Goal: Information Seeking & Learning: Learn about a topic

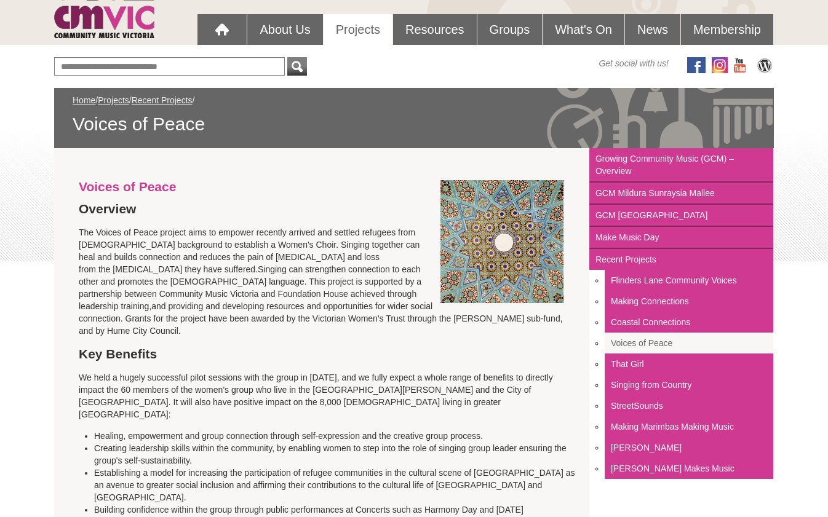
scroll to position [83, 0]
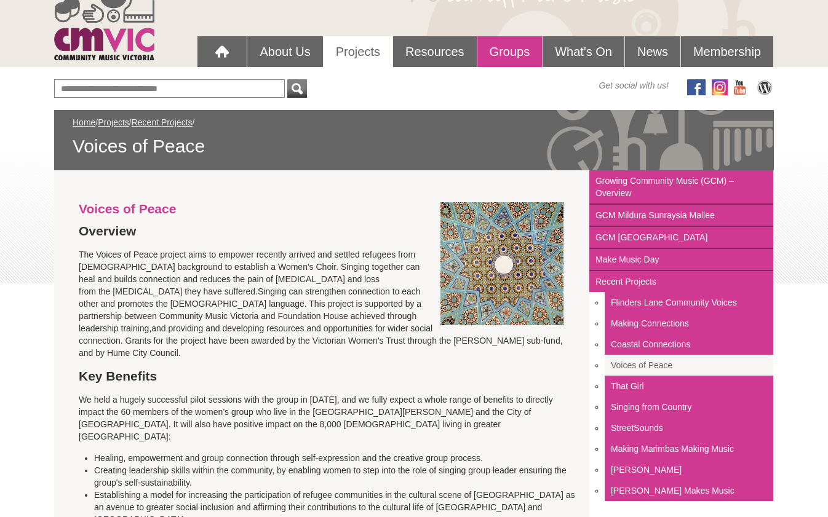
click at [508, 53] on link "Groups" at bounding box center [509, 51] width 65 height 31
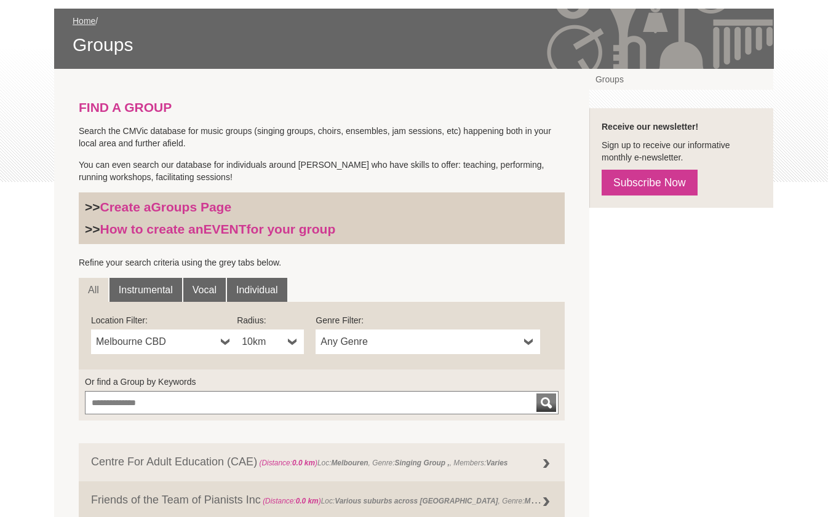
scroll to position [246, 0]
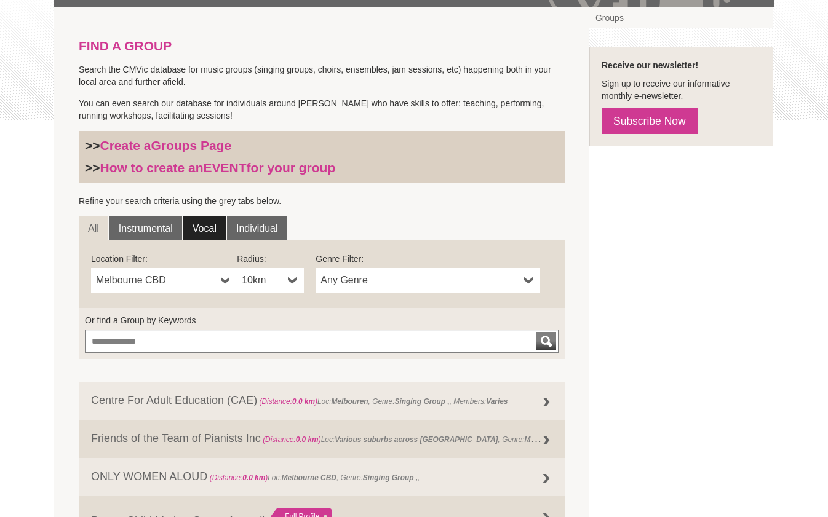
click at [204, 231] on link "Vocal" at bounding box center [204, 229] width 42 height 25
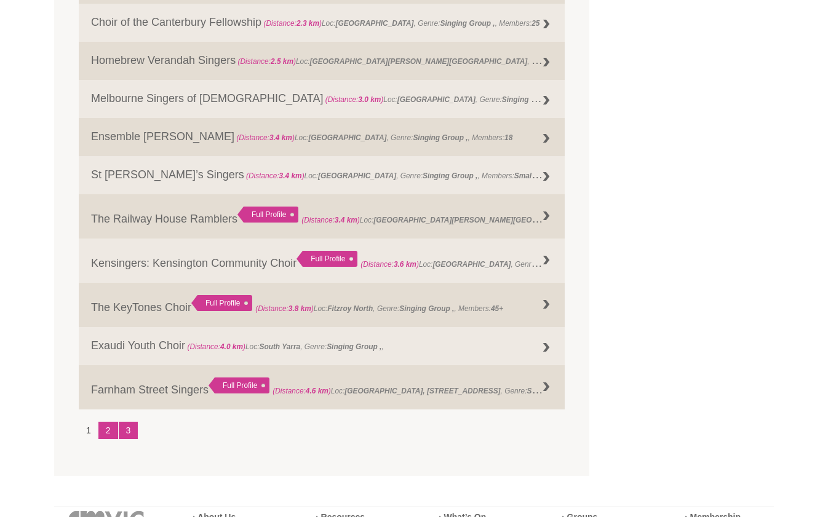
scroll to position [1476, 0]
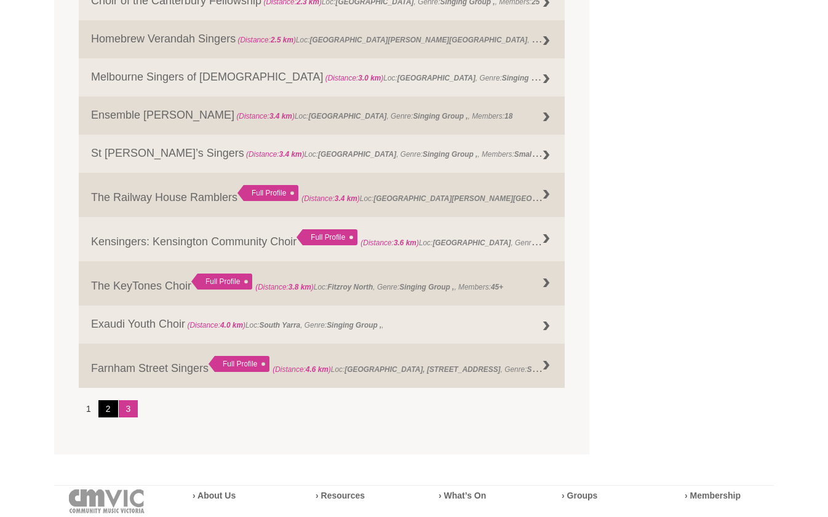
click at [104, 411] on link "2" at bounding box center [108, 408] width 20 height 17
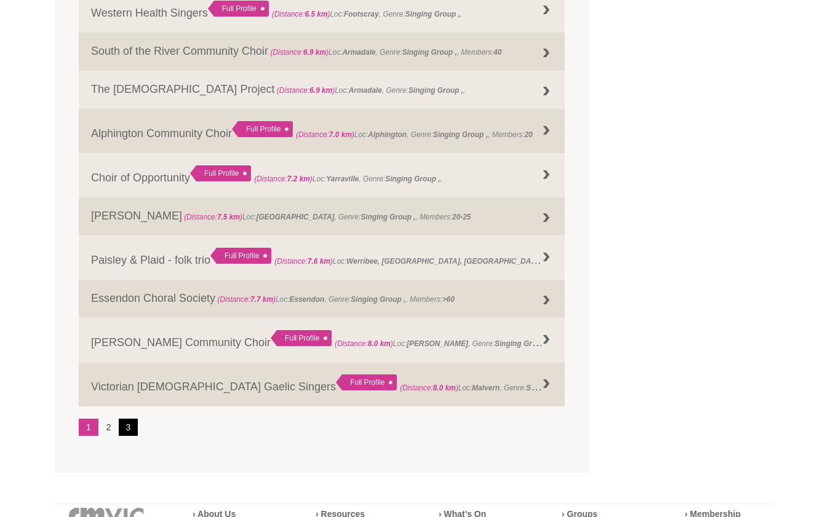
click at [132, 427] on link "3" at bounding box center [129, 427] width 20 height 17
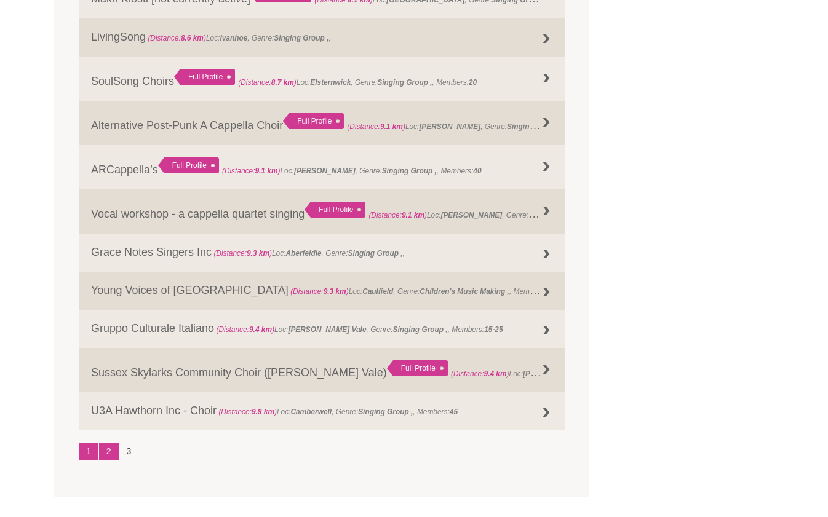
scroll to position [624, 0]
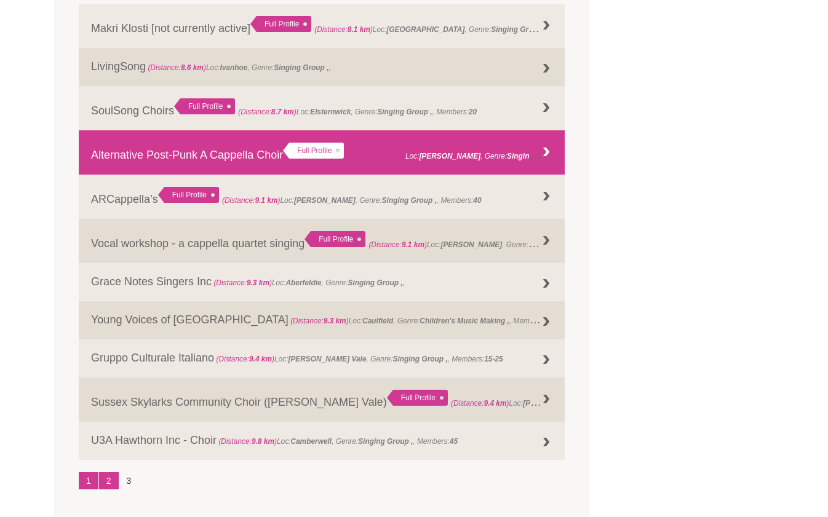
click at [185, 159] on link "Alternative Post-Punk A Cappella Choir Full Profile (Distance: 9.1 km ) Loc: Pr…" at bounding box center [322, 152] width 486 height 44
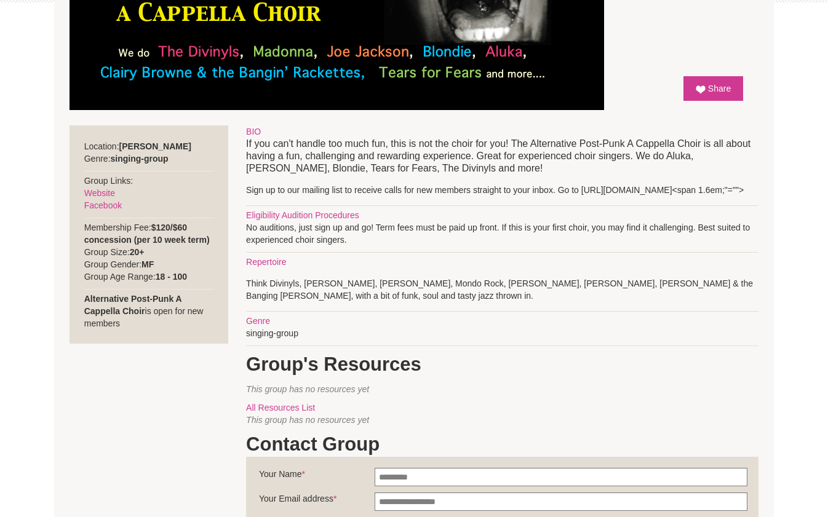
scroll to position [369, 0]
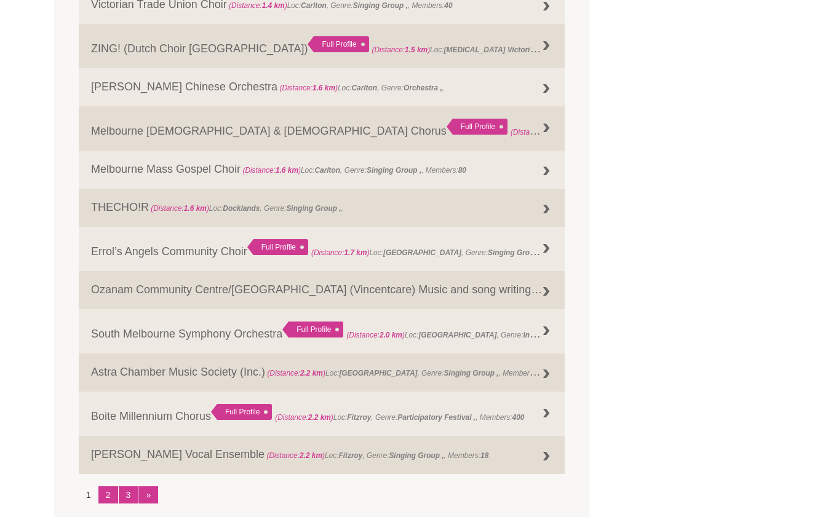
scroll to position [1430, 0]
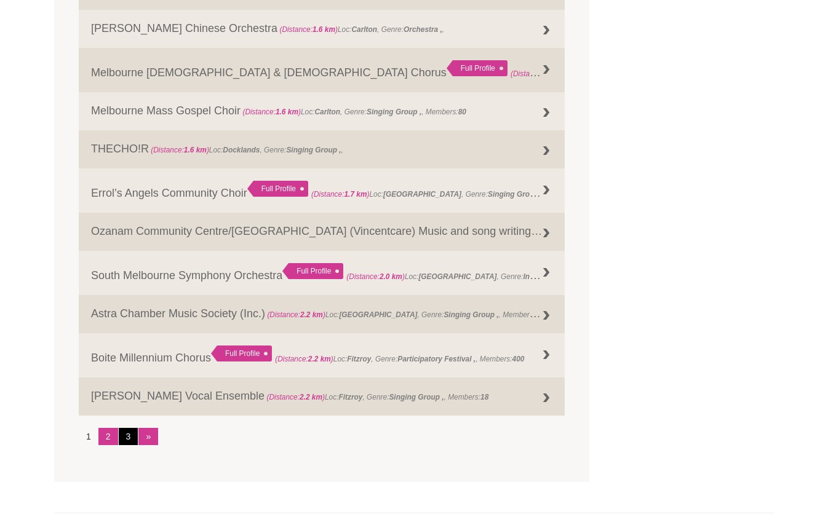
click at [129, 431] on link "3" at bounding box center [129, 436] width 20 height 17
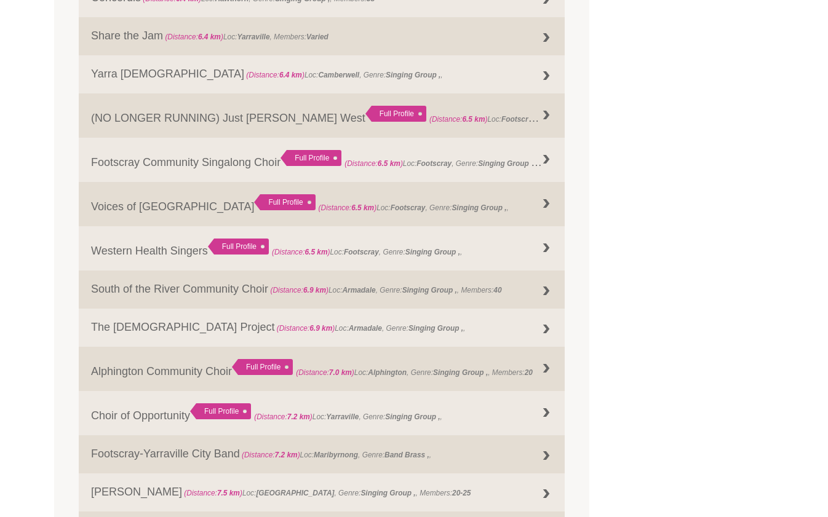
scroll to position [877, 0]
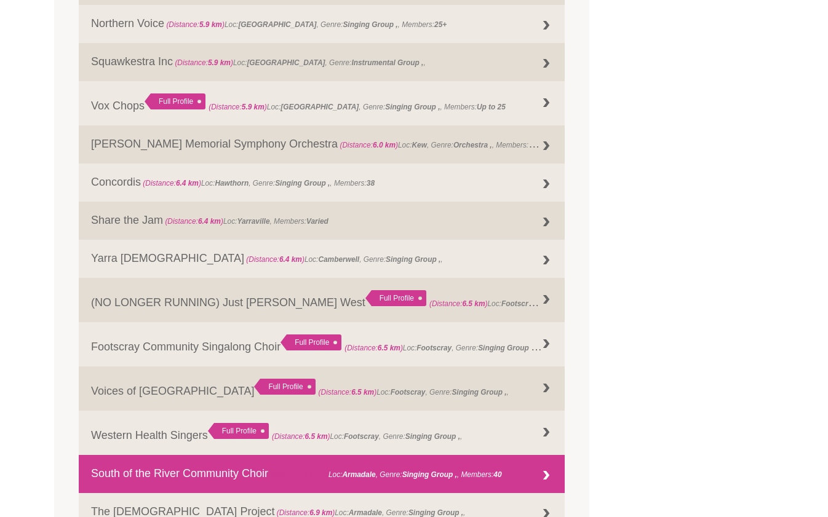
click at [229, 477] on link "South of the River Community Choir (Distance: 6.9 km ) Loc: Armadale , Genre: S…" at bounding box center [322, 474] width 486 height 38
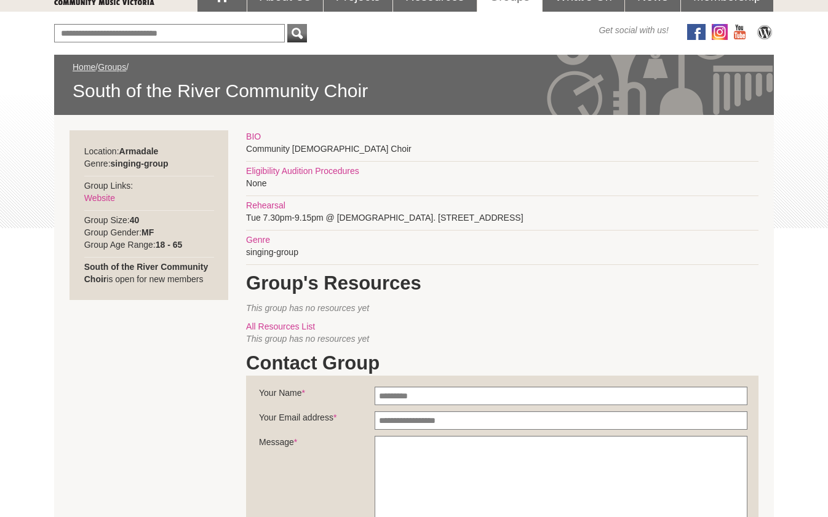
scroll to position [123, 0]
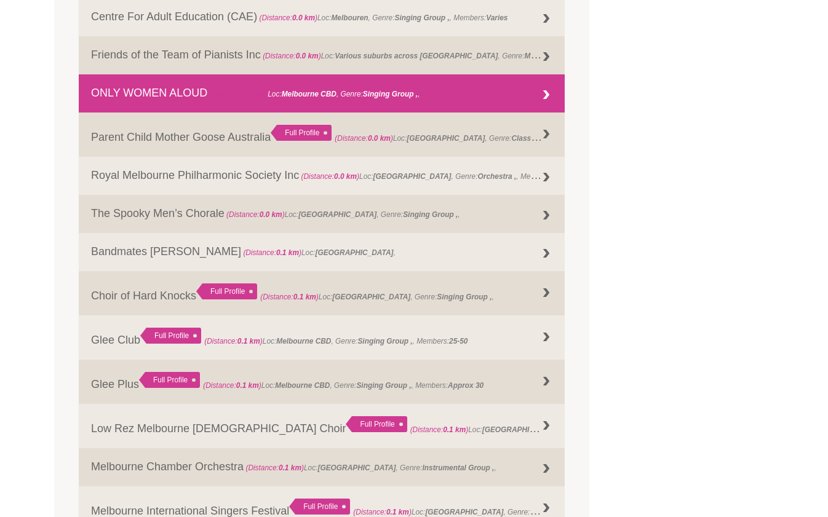
scroll to position [630, 0]
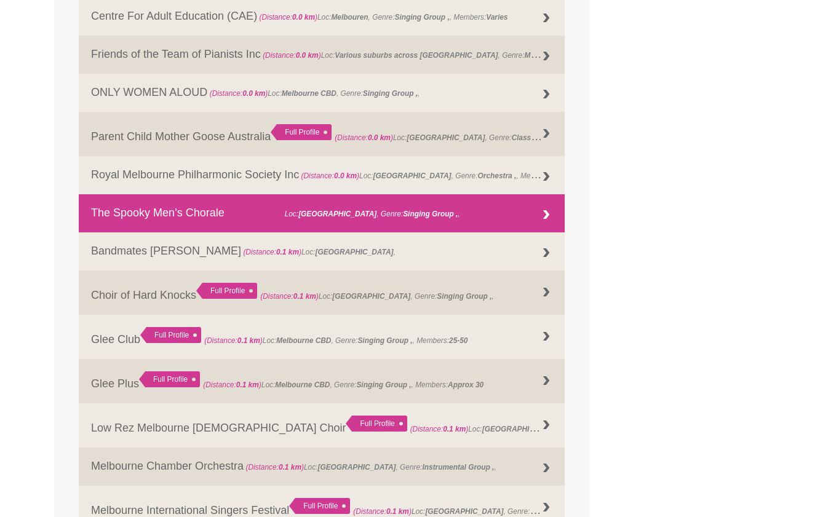
click at [184, 216] on link "The Spooky Men’s Chorale (Distance: 0.0 km ) Loc: [GEOGRAPHIC_DATA] , Genre: Si…" at bounding box center [322, 213] width 486 height 38
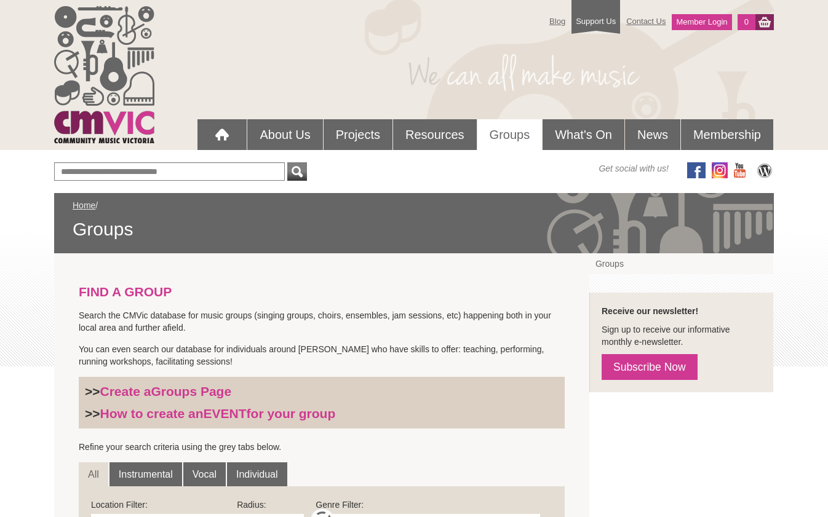
scroll to position [446, 0]
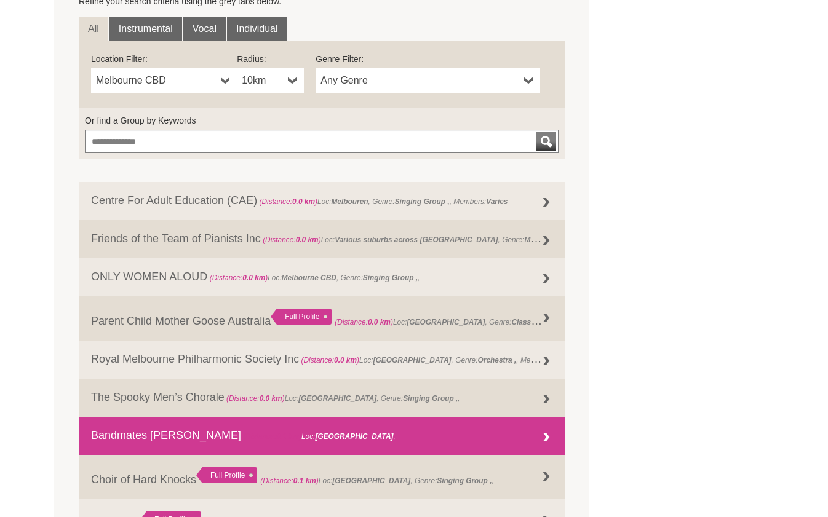
click at [133, 438] on link "Bandmates Victoria (Distance: 0.1 km ) Loc: Melbourne ," at bounding box center [322, 436] width 486 height 38
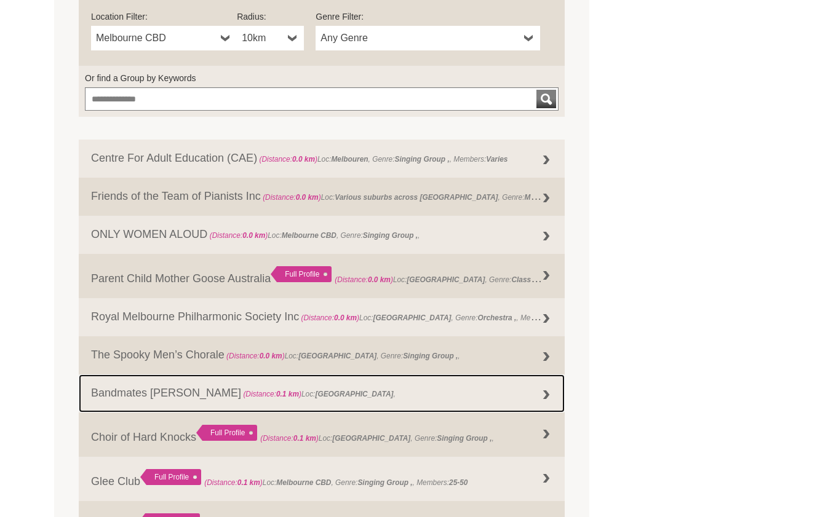
scroll to position [630, 0]
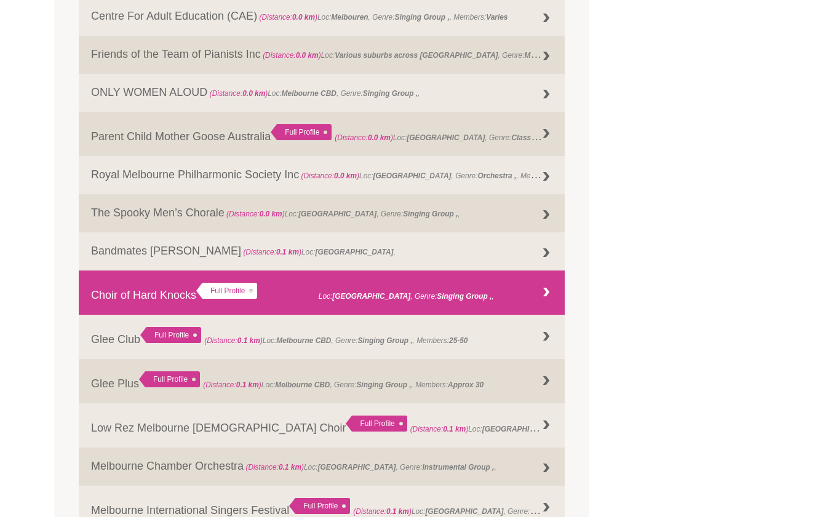
click at [126, 303] on link "Choir of Hard Knocks Full Profile (Distance: 0.1 km ) Loc: Melbourne , Genre: ," at bounding box center [322, 293] width 486 height 44
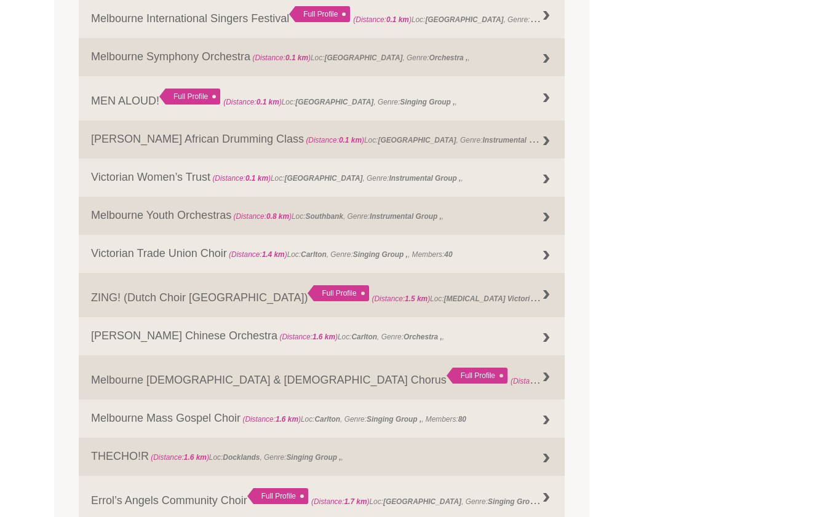
scroll to position [1307, 0]
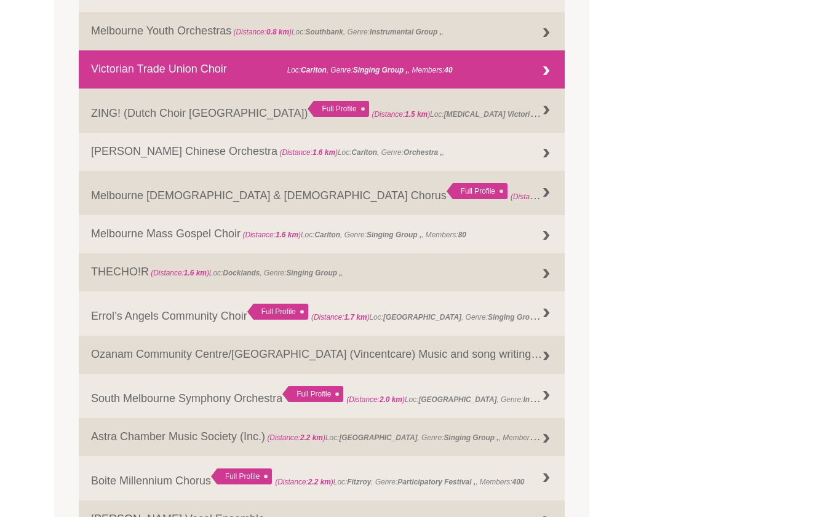
click at [175, 66] on link "Victorian Trade Union Choir (Distance: 1.4 km ) Loc: Carlton , Genre: Singing G…" at bounding box center [322, 69] width 486 height 38
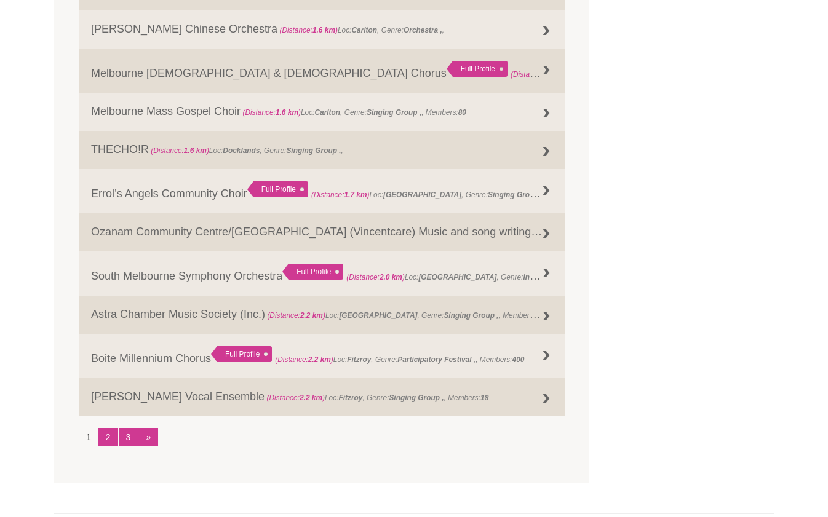
scroll to position [1430, 0]
click at [113, 437] on link "2" at bounding box center [108, 436] width 20 height 17
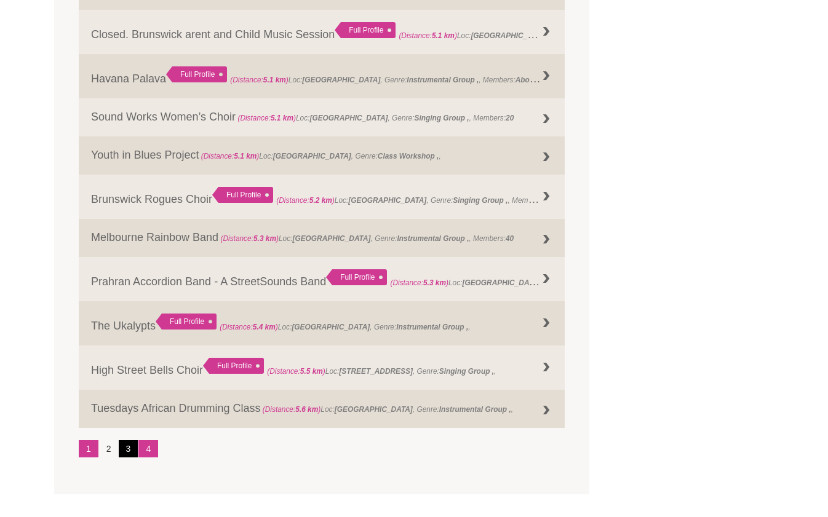
click at [130, 452] on link "3" at bounding box center [129, 448] width 20 height 17
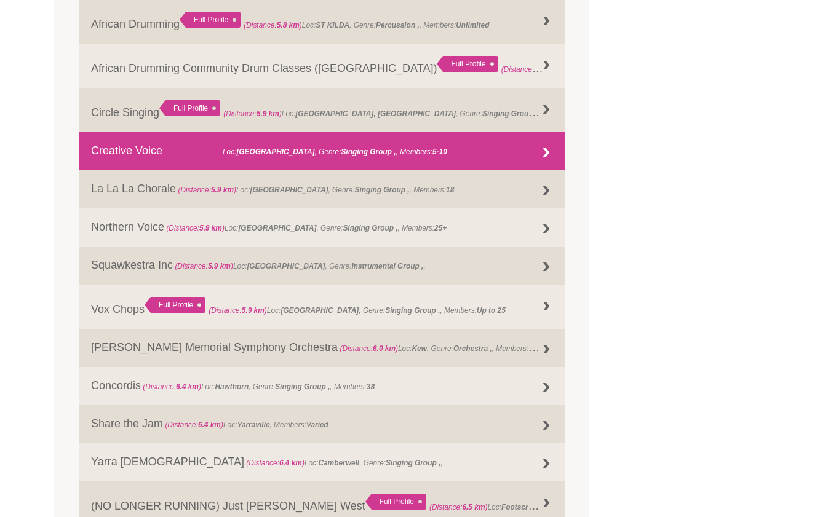
scroll to position [692, 0]
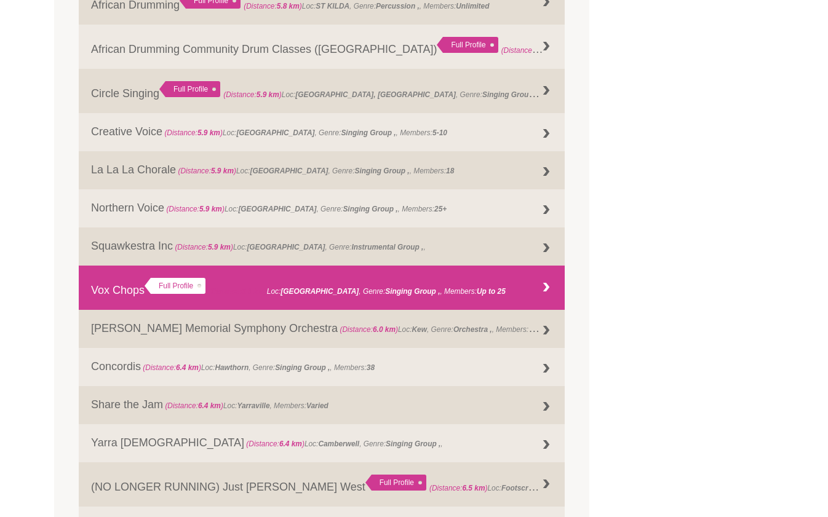
click at [127, 297] on link "Vox Chops Full Profile (Distance: 5.9 km ) Loc: Northcote , Genre: , Members: U…" at bounding box center [322, 288] width 486 height 44
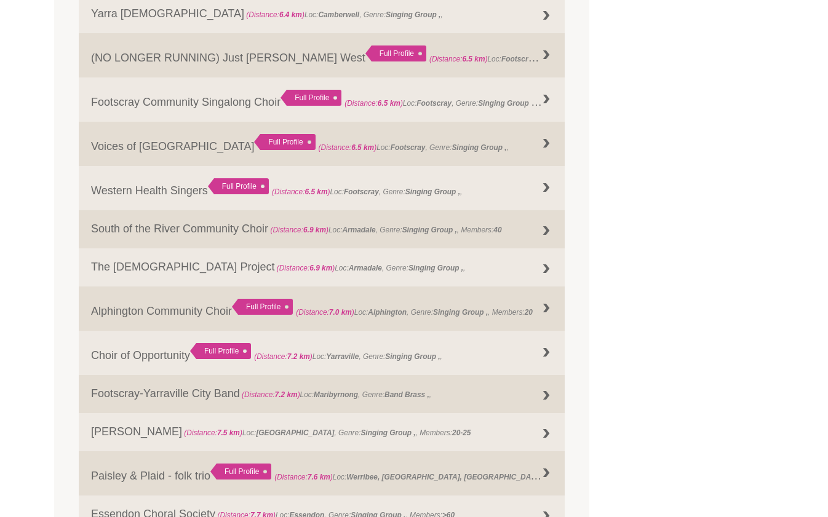
scroll to position [1123, 0]
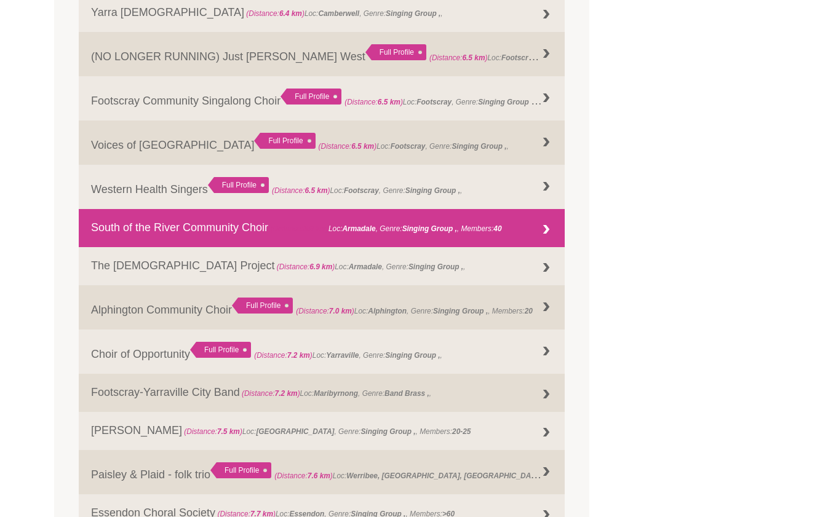
click at [194, 229] on link "South of the River Community Choir (Distance: 6.9 km ) Loc: Armadale , Genre: S…" at bounding box center [322, 228] width 486 height 38
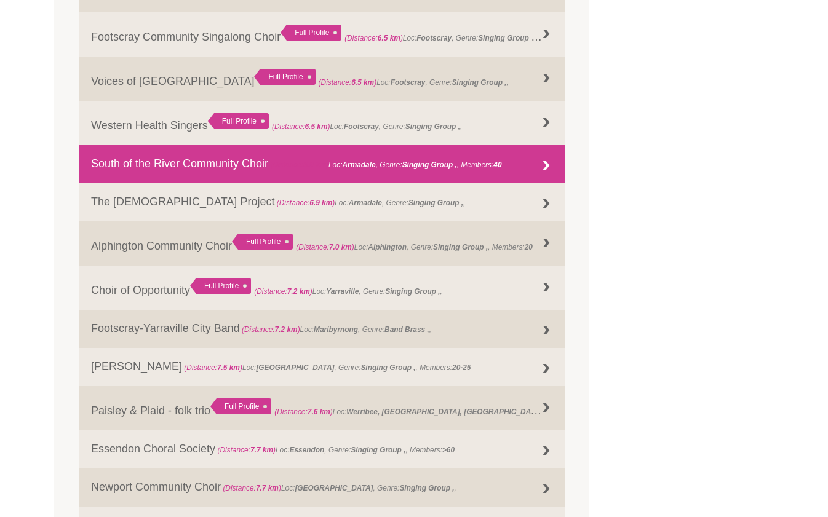
scroll to position [1307, 0]
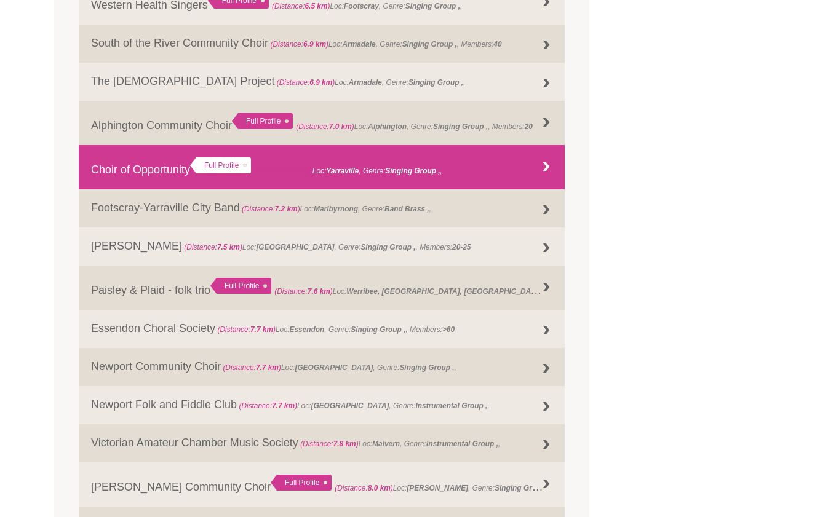
click at [148, 167] on link "Choir of Opportunity Full Profile (Distance: 7.2 km ) Loc: Yarraville , Genre: ," at bounding box center [322, 167] width 486 height 44
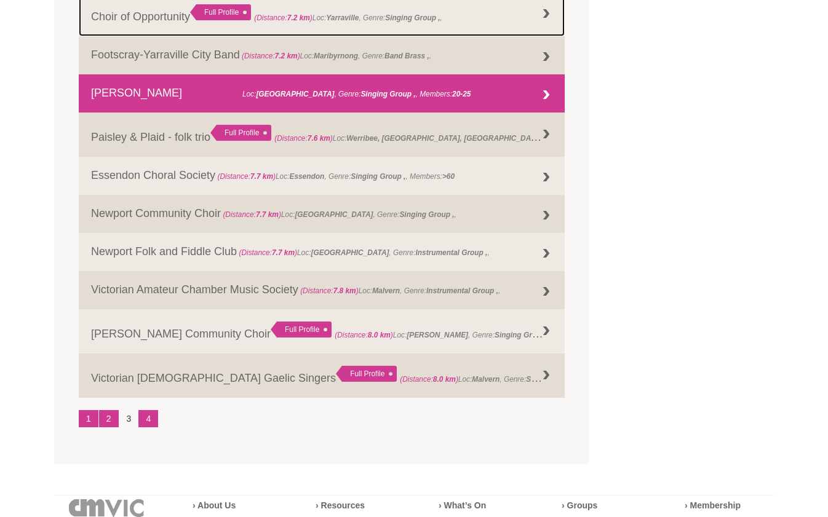
scroll to position [1553, 0]
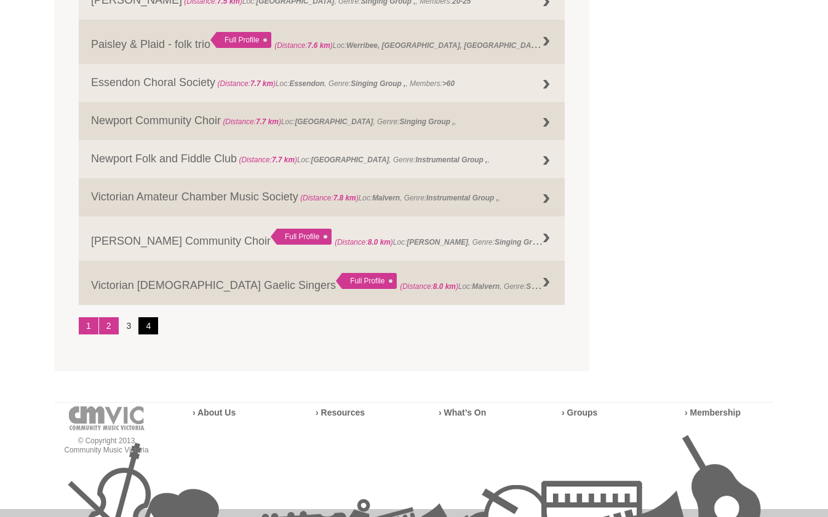
click at [152, 327] on link "4" at bounding box center [148, 325] width 20 height 17
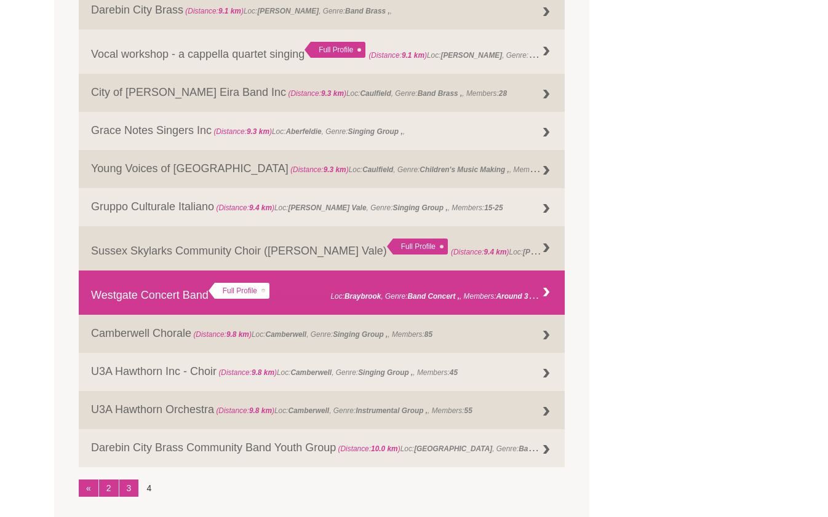
scroll to position [1094, 0]
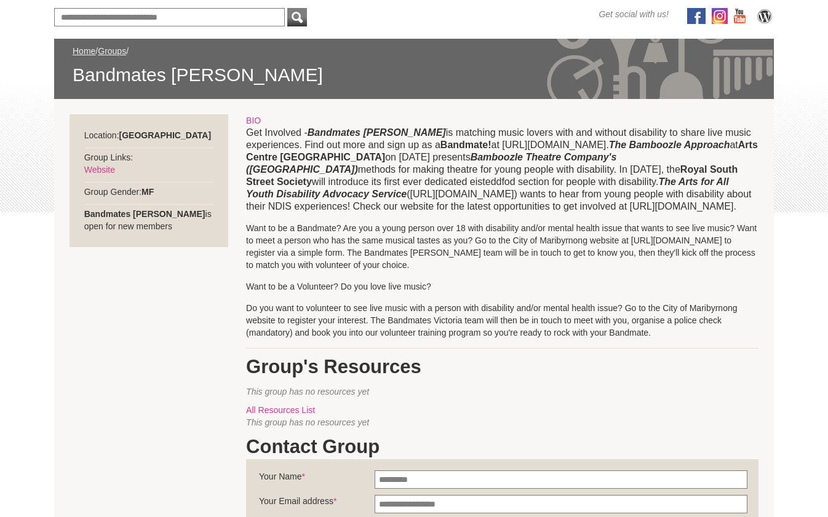
scroll to position [185, 0]
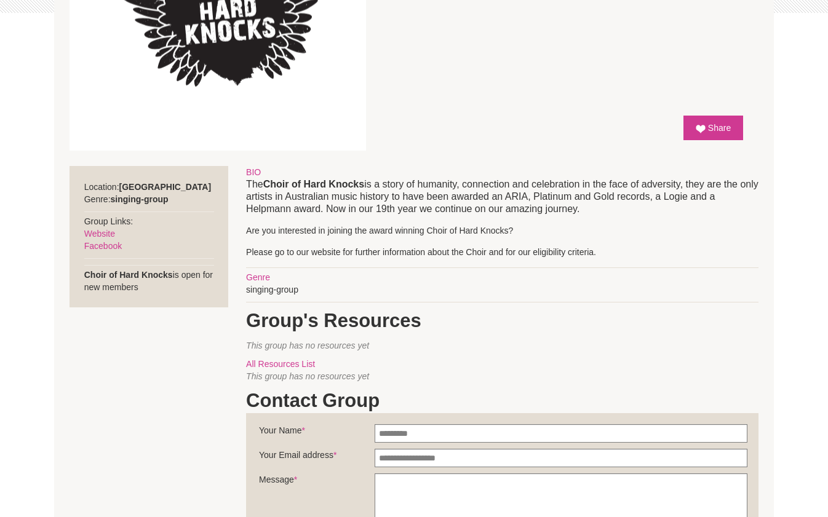
scroll to position [369, 0]
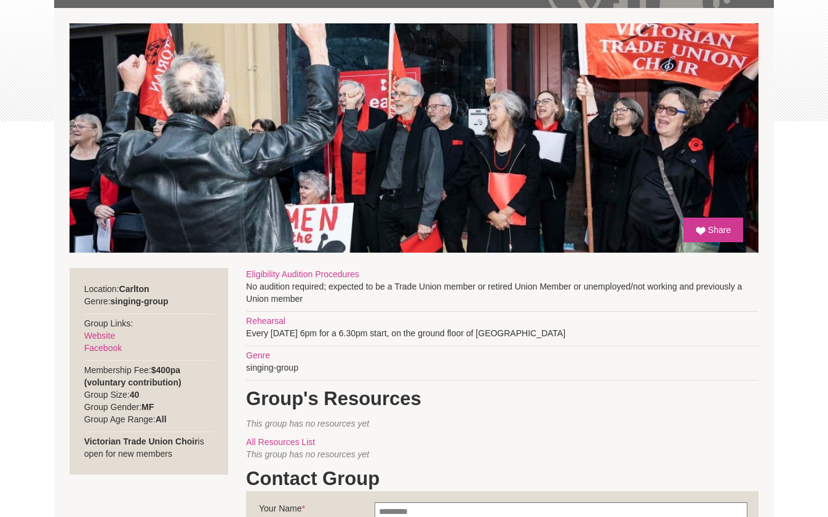
scroll to position [246, 0]
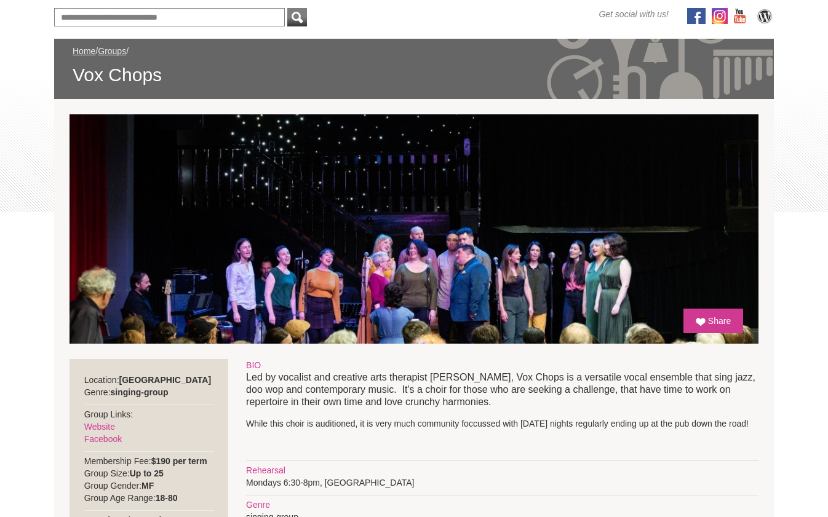
scroll to position [246, 0]
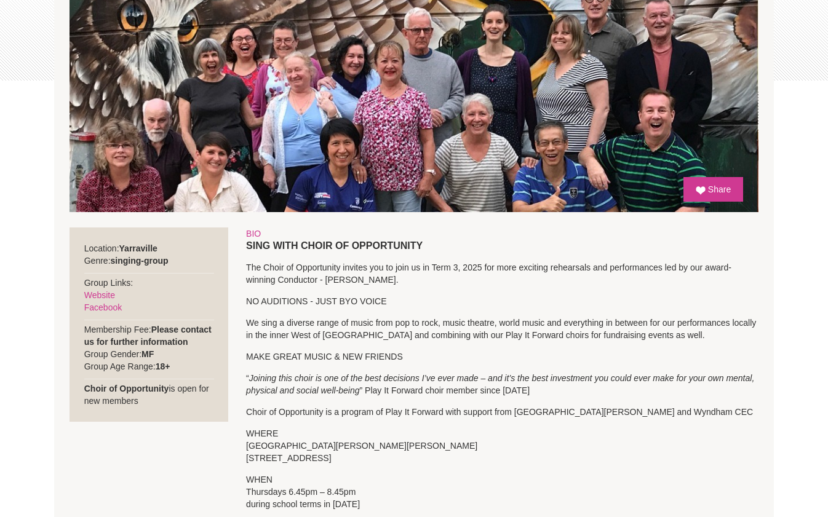
scroll to position [308, 0]
